Goal: Information Seeking & Learning: Compare options

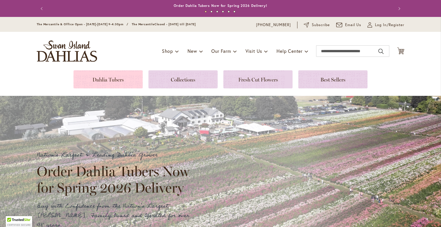
click at [116, 75] on link at bounding box center [108, 79] width 69 height 18
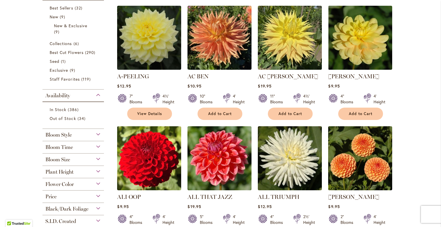
scroll to position [138, 0]
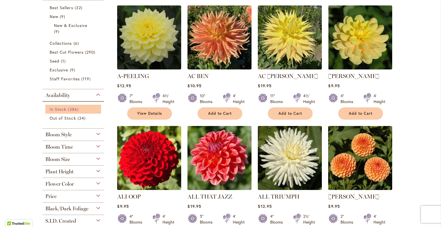
click at [64, 110] on link "In Stock 386 items" at bounding box center [74, 109] width 49 height 6
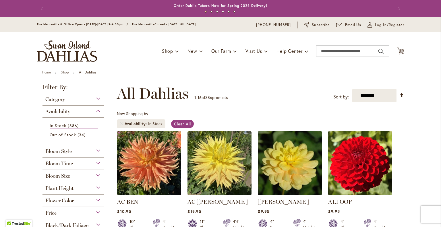
click at [93, 96] on div "Category" at bounding box center [74, 97] width 62 height 9
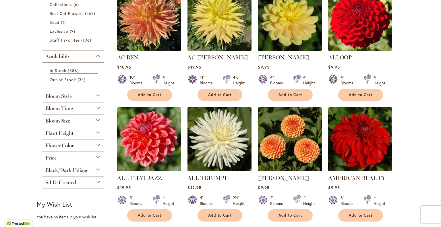
scroll to position [151, 0]
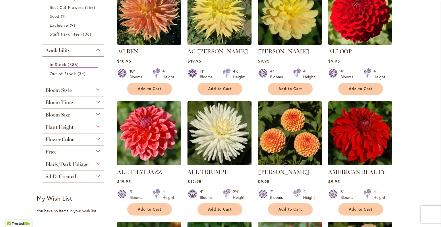
click at [97, 88] on div "Bloom Style" at bounding box center [74, 88] width 62 height 9
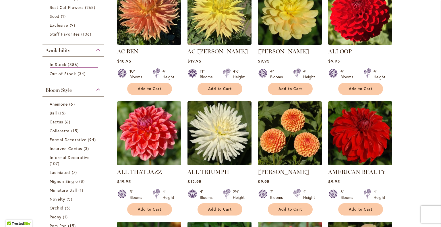
scroll to position [234, 0]
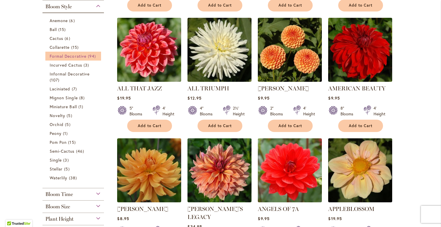
click at [74, 55] on span "Formal Decorative" at bounding box center [68, 55] width 37 height 5
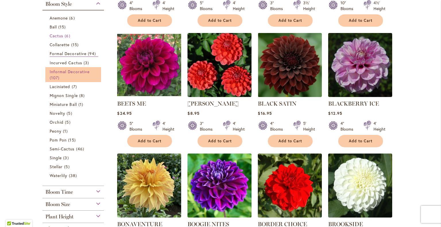
scroll to position [219, 0]
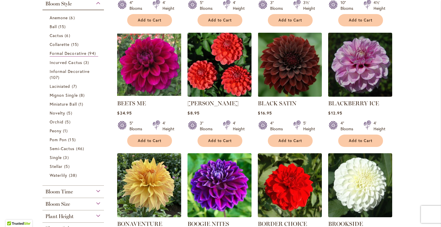
drag, startPoint x: 74, startPoint y: 171, endPoint x: 13, endPoint y: 102, distance: 91.9
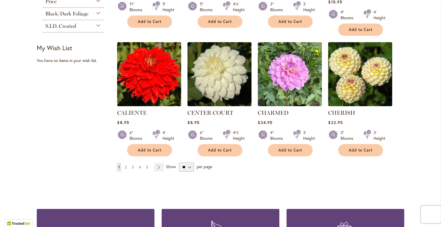
scroll to position [468, 0]
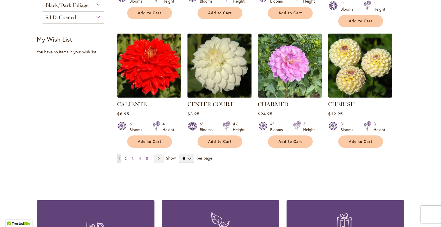
click at [125, 157] on span "2" at bounding box center [126, 159] width 2 height 4
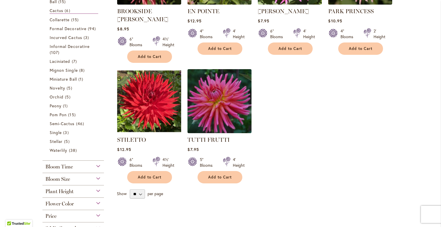
scroll to position [197, 0]
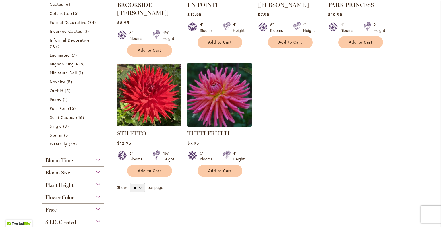
click at [98, 171] on div "Bloom Size" at bounding box center [74, 171] width 62 height 9
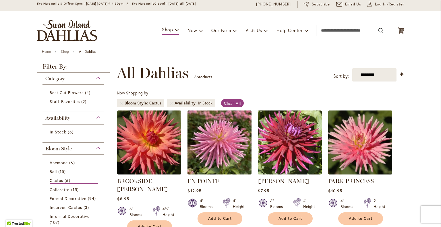
scroll to position [13, 0]
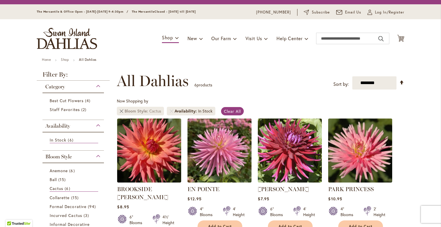
click at [121, 111] on link "Remove Bloom Style Cactus" at bounding box center [121, 111] width 3 height 3
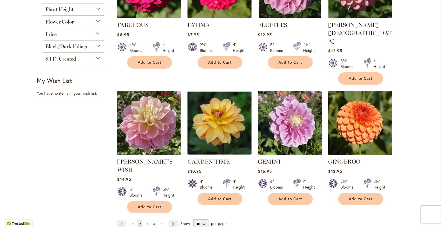
scroll to position [427, 0]
click at [146, 222] on span "3" at bounding box center [147, 224] width 2 height 4
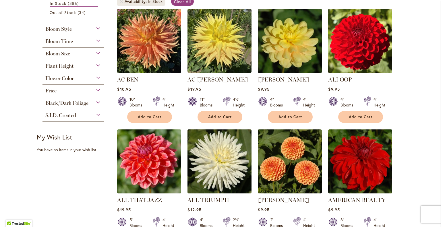
scroll to position [125, 0]
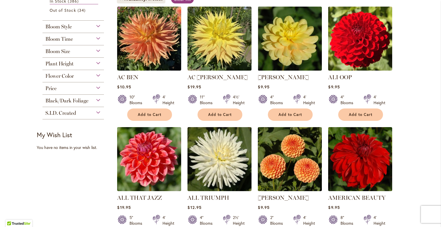
click at [97, 101] on div "Black/Dark Foliage" at bounding box center [74, 99] width 62 height 9
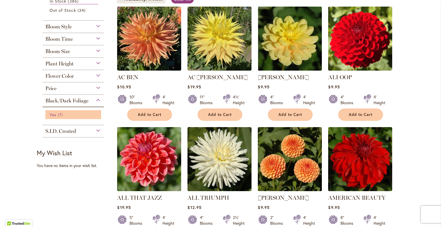
click at [62, 114] on span "7 items" at bounding box center [61, 115] width 7 height 6
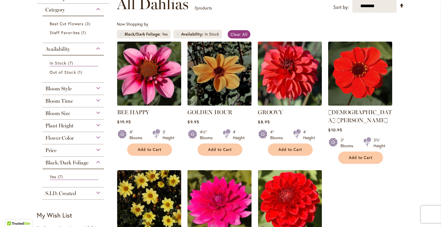
scroll to position [89, 0]
click at [97, 112] on div "Bloom Size" at bounding box center [74, 112] width 62 height 9
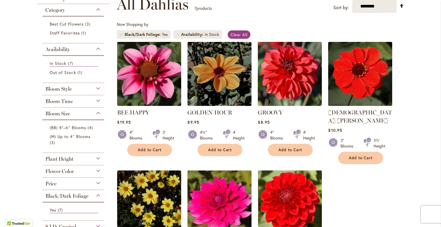
click at [99, 113] on div "Bloom Size" at bounding box center [74, 112] width 62 height 9
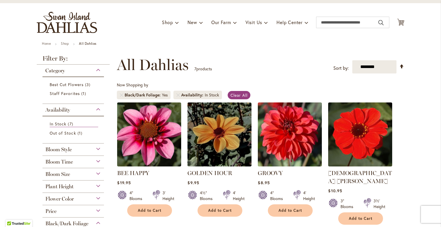
scroll to position [28, 0]
click at [120, 95] on link "Remove Black/Dark Foliage Yes" at bounding box center [121, 95] width 3 height 3
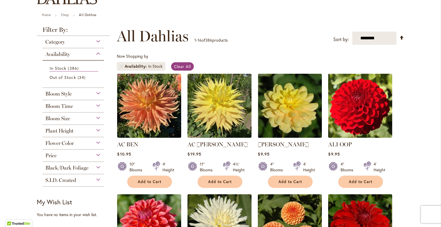
scroll to position [58, 0]
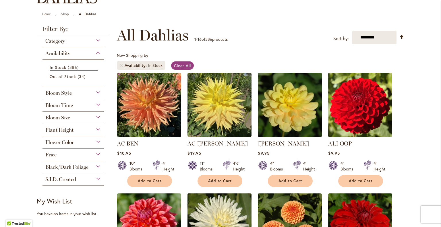
click at [95, 116] on div "Bloom Size" at bounding box center [74, 116] width 62 height 9
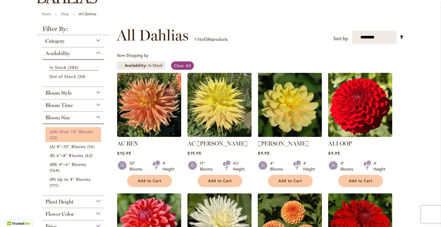
click at [77, 134] on link "(AA) Over 10" Blooms 32 items" at bounding box center [74, 135] width 49 height 12
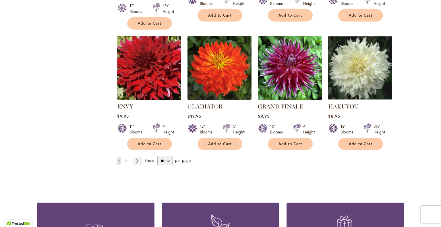
scroll to position [467, 0]
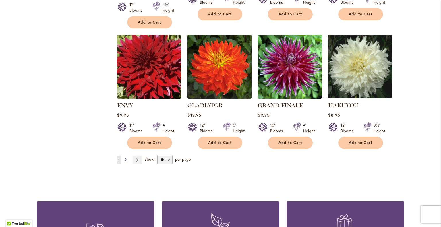
click at [124, 159] on link "Page 2" at bounding box center [126, 160] width 5 height 9
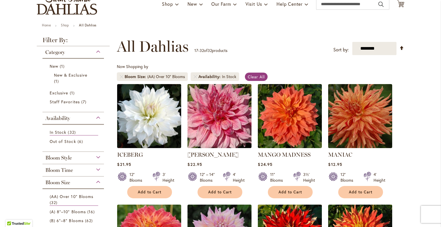
scroll to position [47, 0]
click at [336, 152] on link "MANIAC" at bounding box center [341, 154] width 24 height 7
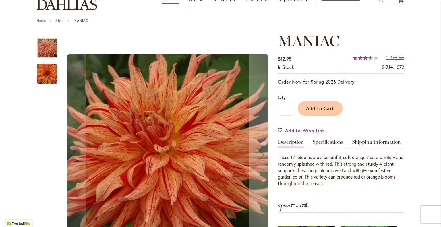
scroll to position [52, 0]
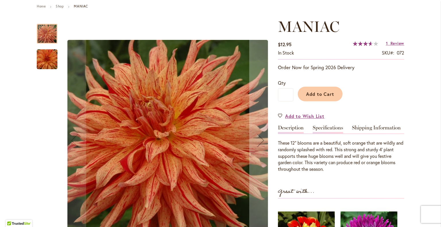
click at [328, 128] on link "Specifications" at bounding box center [328, 129] width 30 height 8
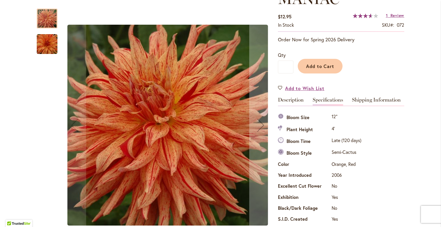
scroll to position [93, 0]
click at [295, 101] on link "Description" at bounding box center [291, 102] width 26 height 8
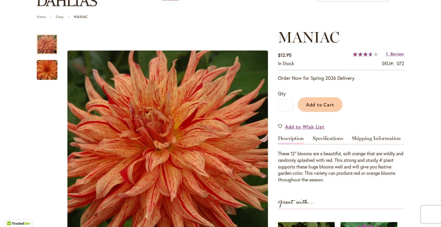
scroll to position [55, 0]
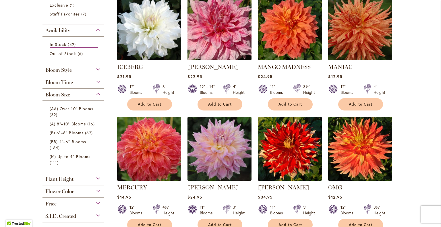
scroll to position [133, 0]
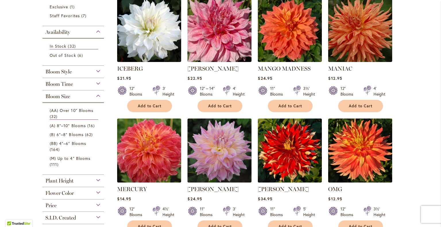
click at [98, 70] on div "Bloom Style" at bounding box center [74, 70] width 62 height 9
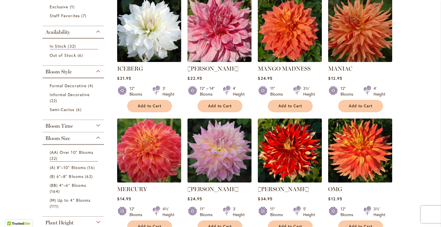
click at [98, 70] on div "Bloom Style" at bounding box center [74, 70] width 62 height 9
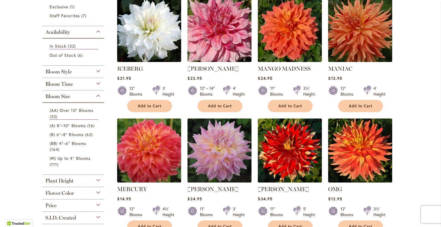
click at [98, 84] on div "Bloom Time" at bounding box center [74, 82] width 62 height 9
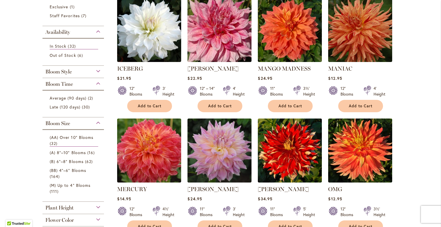
click at [98, 84] on div "Bloom Time" at bounding box center [74, 82] width 62 height 9
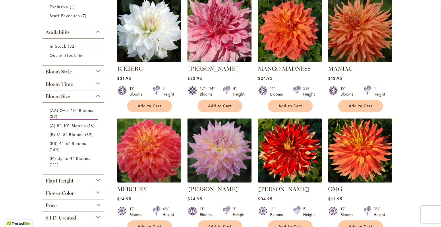
click at [98, 84] on div "Bloom Time" at bounding box center [74, 82] width 62 height 9
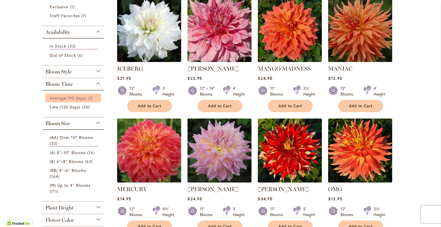
click at [83, 97] on span "Average (90 days)" at bounding box center [68, 97] width 37 height 5
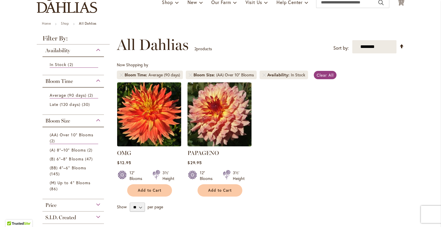
scroll to position [49, 0]
click at [121, 151] on link "OMG" at bounding box center [124, 152] width 14 height 7
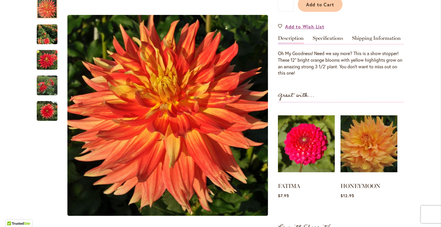
scroll to position [104, 0]
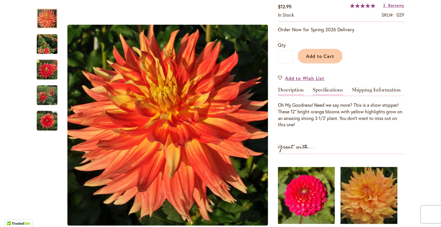
click at [327, 92] on link "Specifications" at bounding box center [328, 91] width 30 height 8
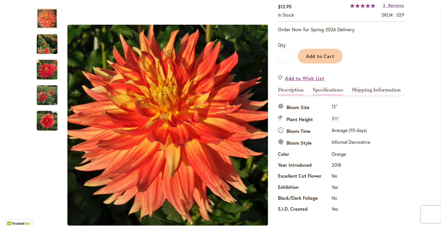
click at [292, 87] on link "Description" at bounding box center [291, 91] width 26 height 8
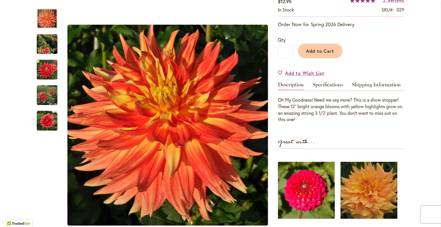
scroll to position [109, 0]
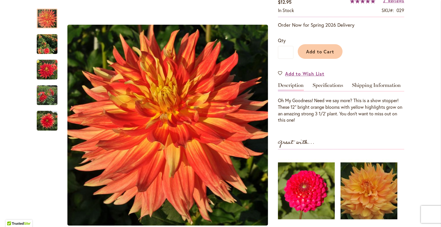
click at [325, 80] on div "OMG $12.95 In stock SKU 029 Rating: 100 % of 100 2 Reviews Add Your Review Orde…" at bounding box center [341, 134] width 126 height 317
click at [325, 85] on link "Specifications" at bounding box center [328, 87] width 30 height 8
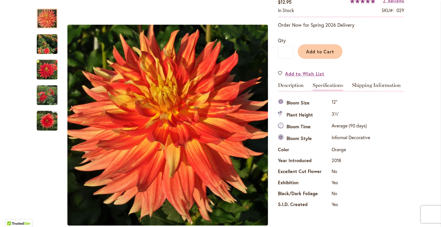
scroll to position [118, 0]
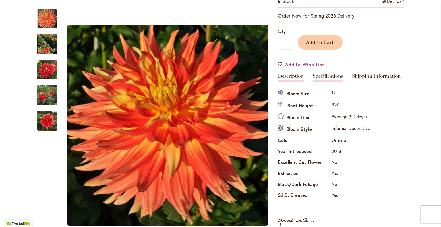
click at [298, 76] on link "Description" at bounding box center [291, 78] width 26 height 8
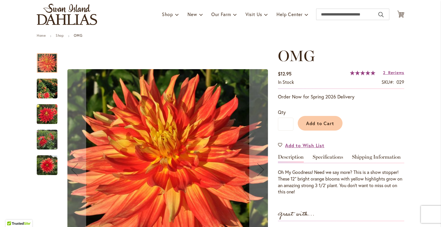
scroll to position [17, 0]
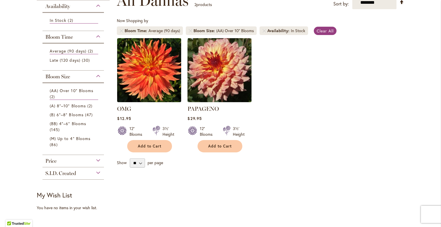
scroll to position [94, 0]
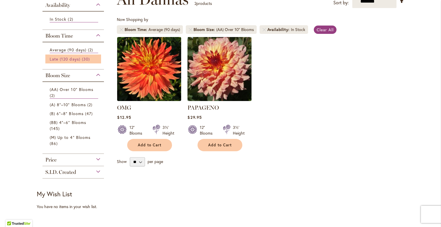
click at [71, 57] on span "Late (120 days)" at bounding box center [65, 58] width 31 height 5
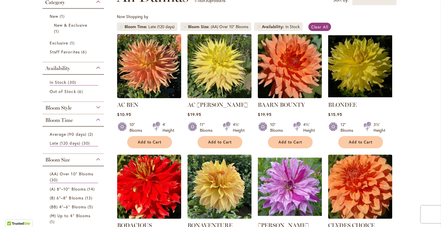
scroll to position [97, 0]
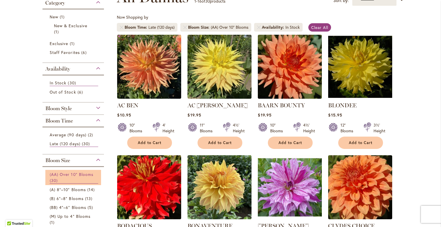
click at [74, 178] on link "(AA) Over 10" Blooms 30 items" at bounding box center [74, 178] width 49 height 12
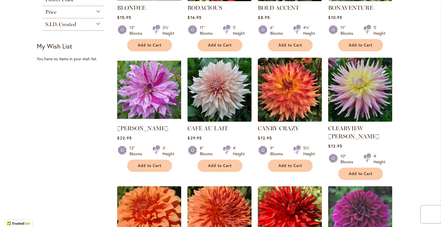
scroll to position [316, 0]
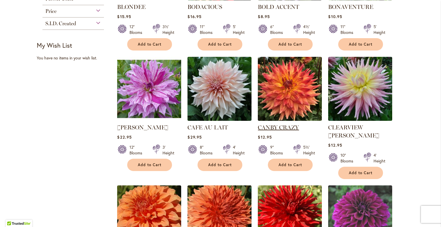
click at [276, 126] on link "CANBY CRAZY" at bounding box center [278, 127] width 41 height 7
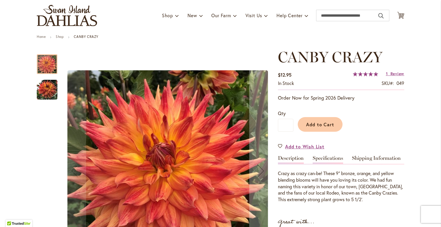
click at [331, 157] on link "Specifications" at bounding box center [328, 160] width 30 height 8
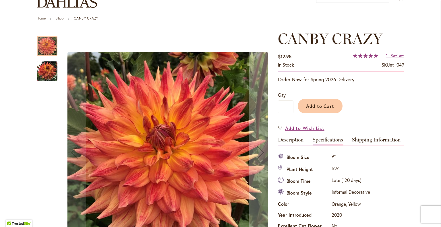
scroll to position [54, 0]
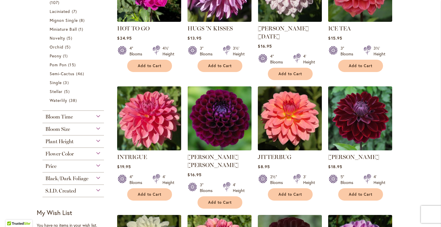
scroll to position [394, 0]
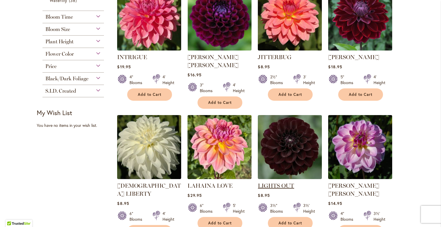
click at [270, 183] on link "LIGHTS OUT" at bounding box center [276, 186] width 36 height 7
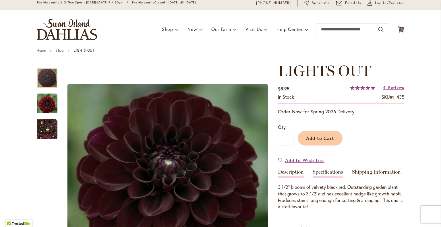
click at [327, 171] on link "Specifications" at bounding box center [328, 174] width 30 height 8
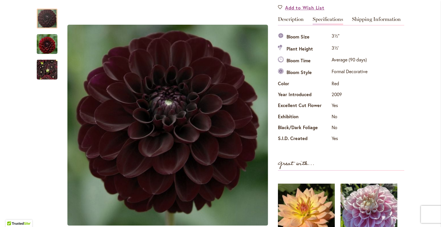
scroll to position [174, 0]
click at [358, 18] on link "Shipping Information" at bounding box center [376, 21] width 49 height 8
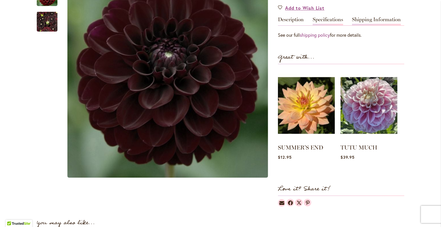
click at [328, 19] on link "Specifications" at bounding box center [328, 21] width 30 height 8
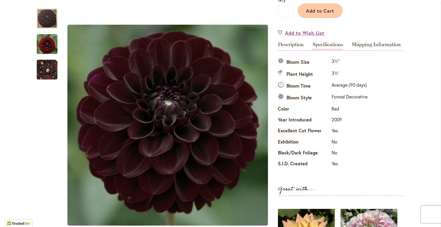
scroll to position [149, 0]
click at [291, 40] on div "LIGHTS OUT $8.95 In stock SKU 435 Rating: 100 % of 100 4 Reviews Add Your Revie…" at bounding box center [341, 137] width 126 height 404
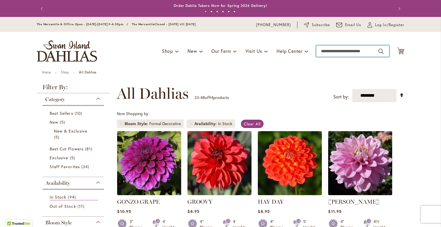
click at [347, 53] on input "Search" at bounding box center [352, 50] width 73 height 11
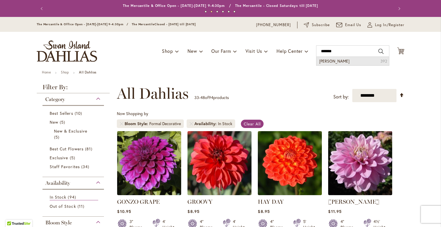
click at [333, 63] on span "Babette dahlia" at bounding box center [335, 60] width 30 height 5
type input "**********"
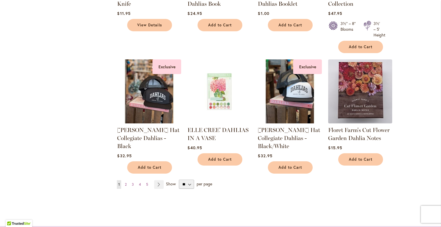
scroll to position [488, 0]
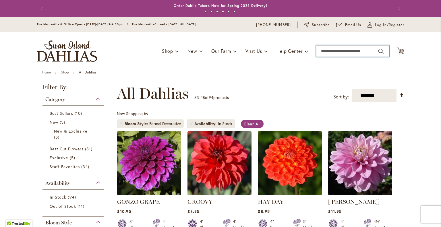
click at [341, 47] on input "Search" at bounding box center [352, 50] width 73 height 11
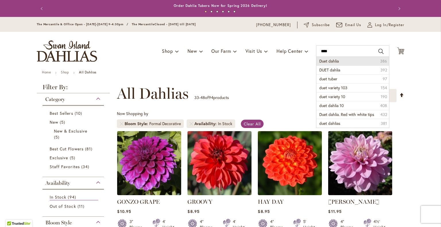
click at [333, 63] on span "Duet dahlia" at bounding box center [330, 60] width 20 height 5
type input "**********"
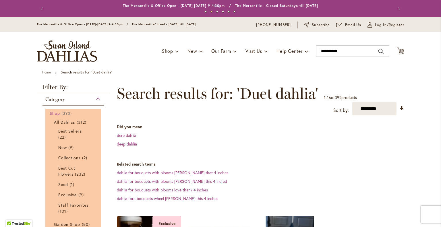
click at [62, 114] on span "392 items" at bounding box center [68, 113] width 12 height 6
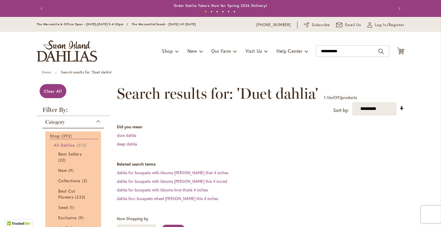
click at [61, 142] on link "All Dahlias 312 items" at bounding box center [74, 145] width 40 height 6
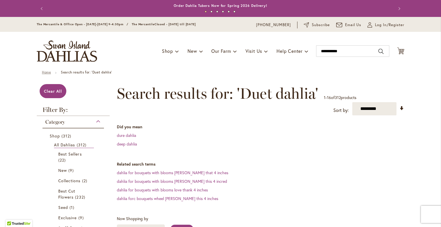
click at [45, 71] on link "Home" at bounding box center [46, 72] width 9 height 4
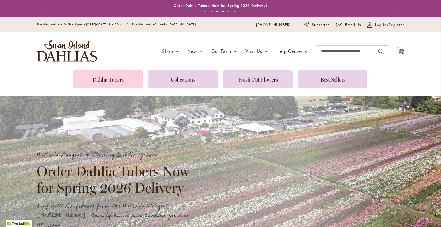
click at [112, 77] on link at bounding box center [108, 79] width 69 height 18
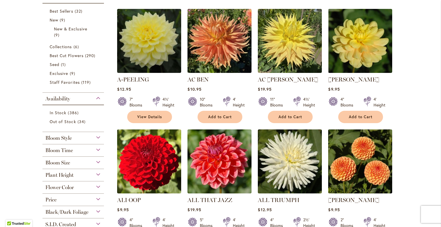
scroll to position [100, 0]
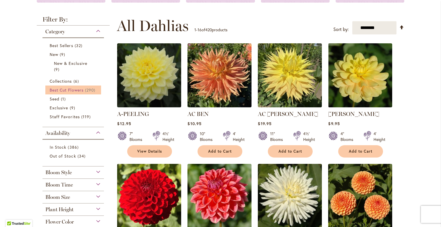
click at [77, 93] on link "Best Cut Flowers 290 items" at bounding box center [74, 90] width 49 height 6
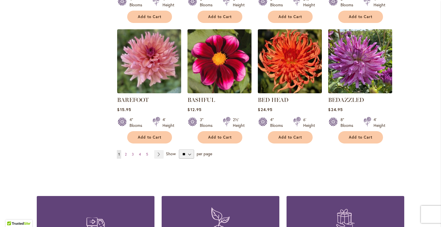
scroll to position [465, 0]
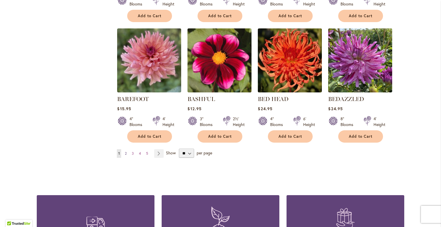
click at [125, 151] on span "2" at bounding box center [126, 153] width 2 height 4
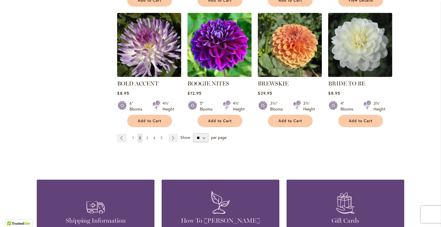
scroll to position [489, 0]
click at [197, 133] on select "** ** ** **" at bounding box center [200, 137] width 15 height 9
select select "**"
click at [193, 133] on select "** ** ** **" at bounding box center [200, 137] width 15 height 9
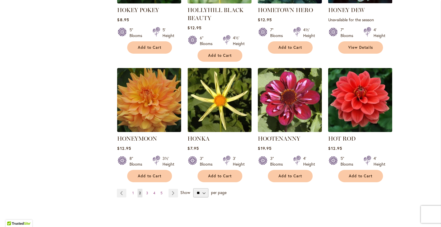
scroll to position [1972, 0]
click at [146, 191] on span "3" at bounding box center [147, 193] width 2 height 4
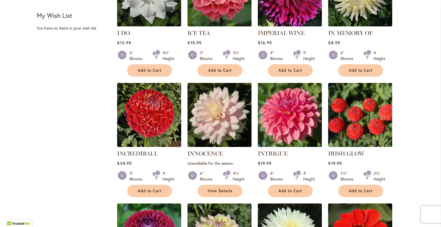
scroll to position [298, 0]
click at [342, 150] on link "IRISH GLOW" at bounding box center [347, 153] width 36 height 7
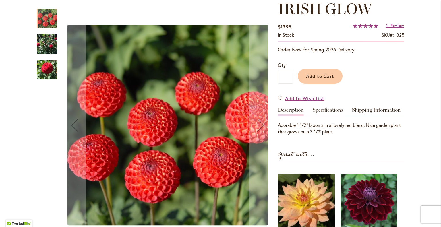
scroll to position [85, 0]
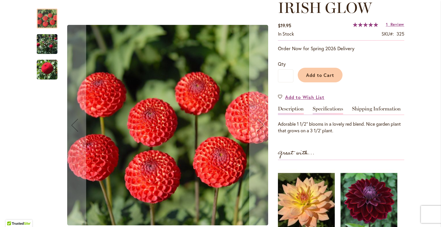
click at [338, 109] on link "Specifications" at bounding box center [328, 110] width 30 height 8
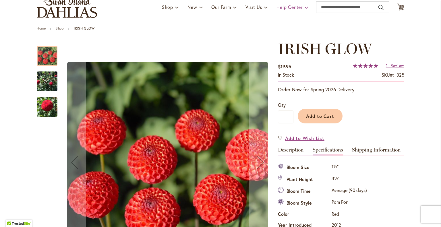
scroll to position [44, 0]
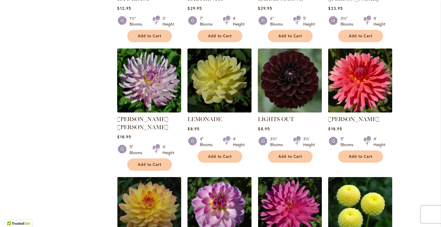
scroll to position [1074, 0]
